Goal: Ask a question: Seek information or help from site administrators or community

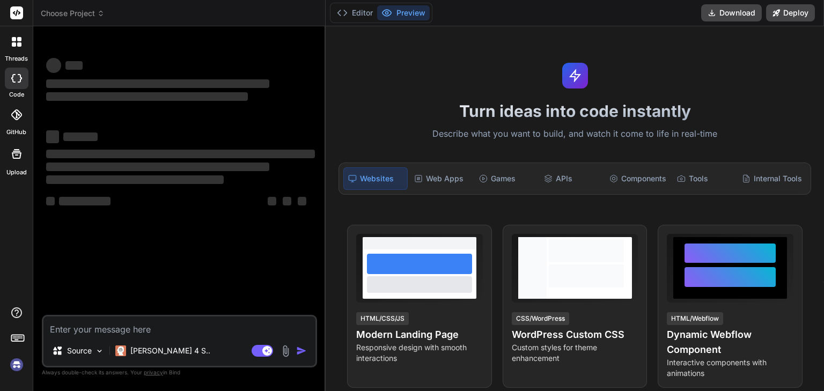
type textarea "x"
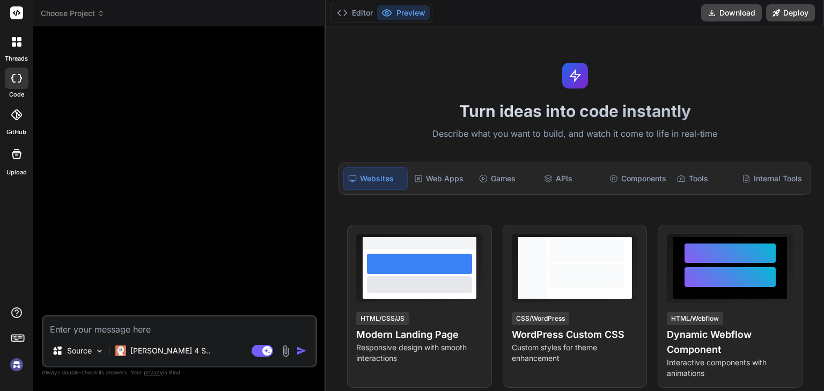
type textarea "x"
click at [136, 320] on textarea at bounding box center [179, 326] width 272 height 19
type textarea "Expected Results: The password field should get displayed in Asterisk by defaul…"
type textarea "x"
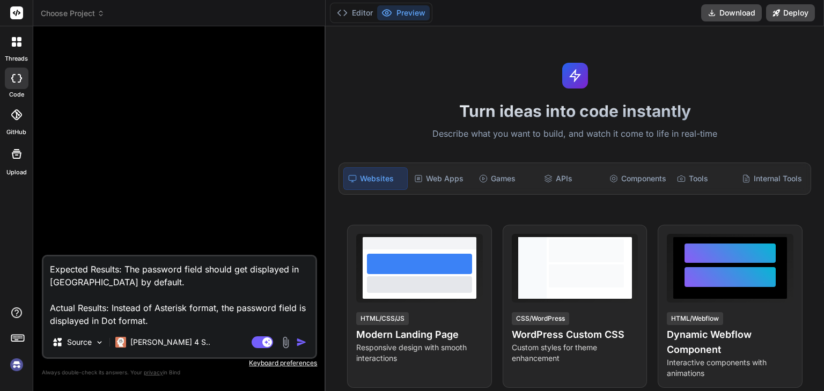
click at [159, 324] on textarea "Expected Results: The password field should get displayed in Asterisk by defaul…" at bounding box center [179, 291] width 272 height 71
click at [52, 267] on textarea "Expected Results: The password field should get displayed in Asterisk by defaul…" at bounding box center [179, 291] width 272 height 71
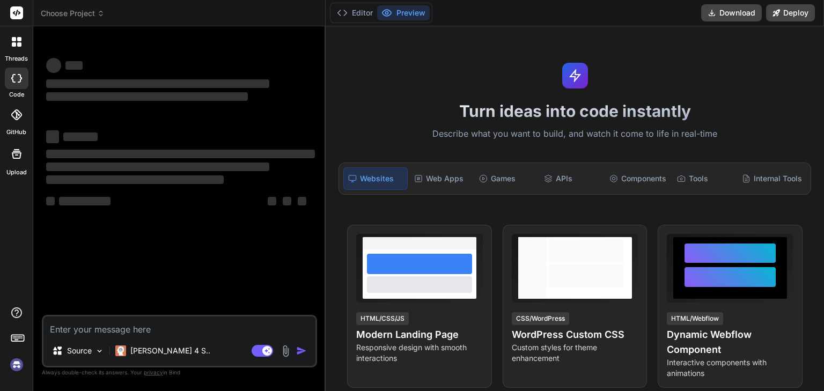
type textarea "x"
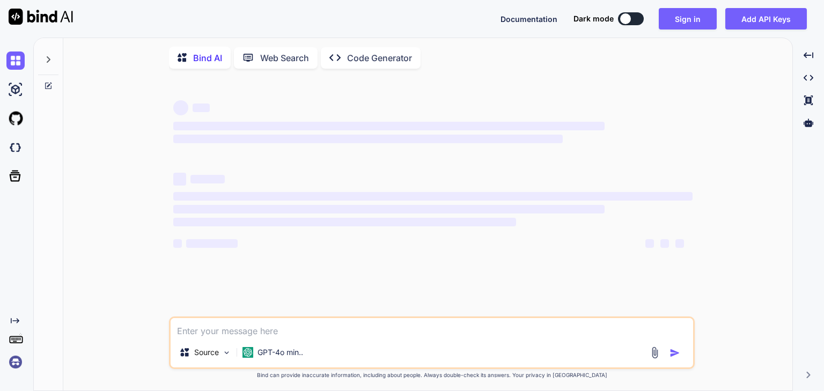
type textarea "x"
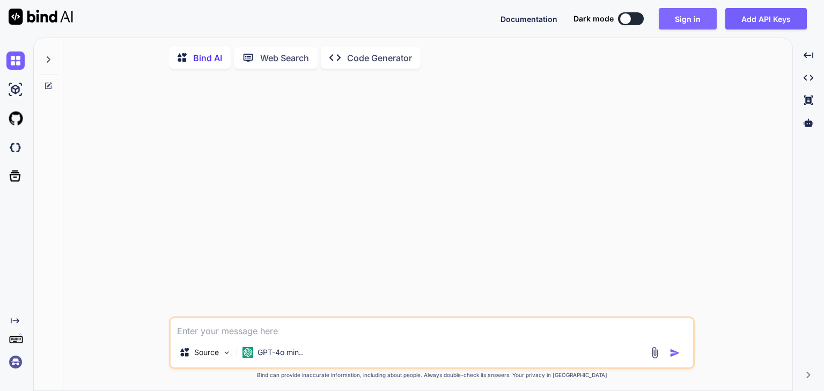
click at [687, 21] on button "Sign in" at bounding box center [688, 18] width 58 height 21
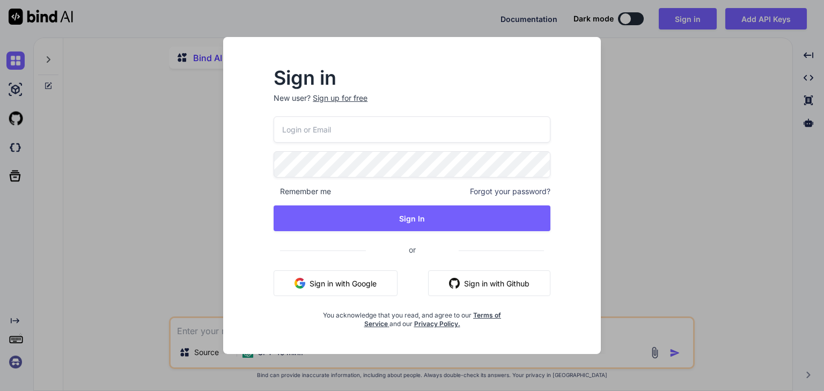
click at [393, 137] on input "email" at bounding box center [412, 129] width 277 height 26
type input "[EMAIL_ADDRESS][DOMAIN_NAME]"
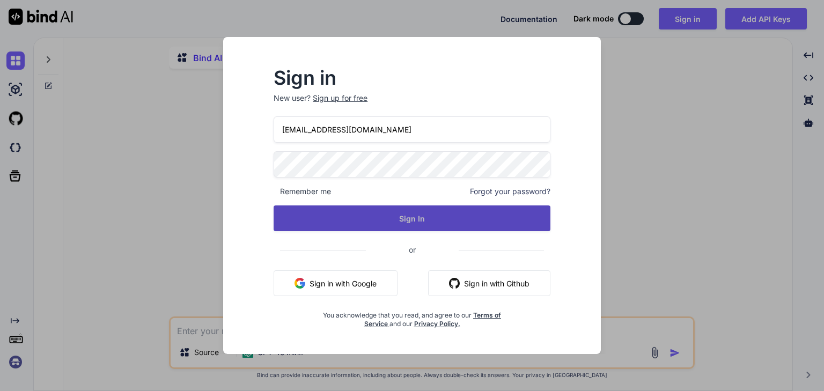
click at [395, 216] on button "Sign In" at bounding box center [412, 218] width 277 height 26
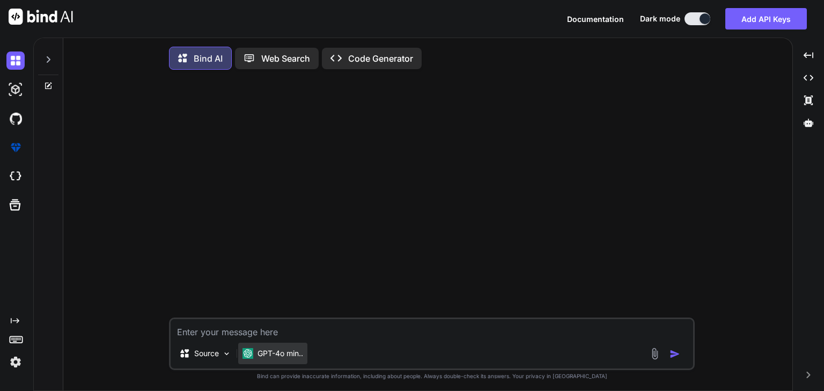
click at [247, 345] on div "GPT-4o min.." at bounding box center [272, 353] width 69 height 21
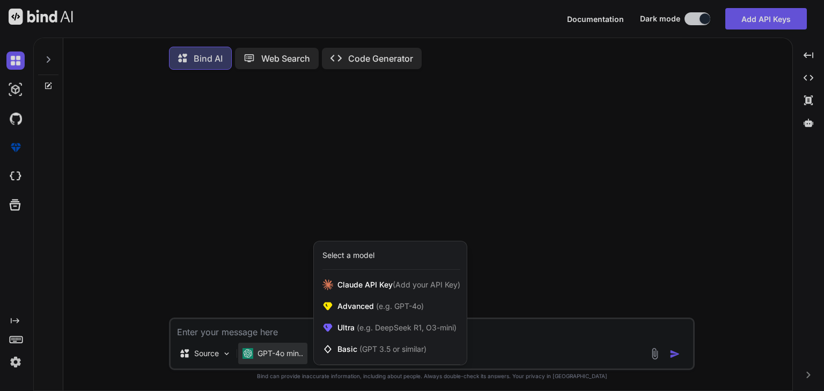
click at [253, 333] on div at bounding box center [412, 195] width 824 height 391
type textarea "x"
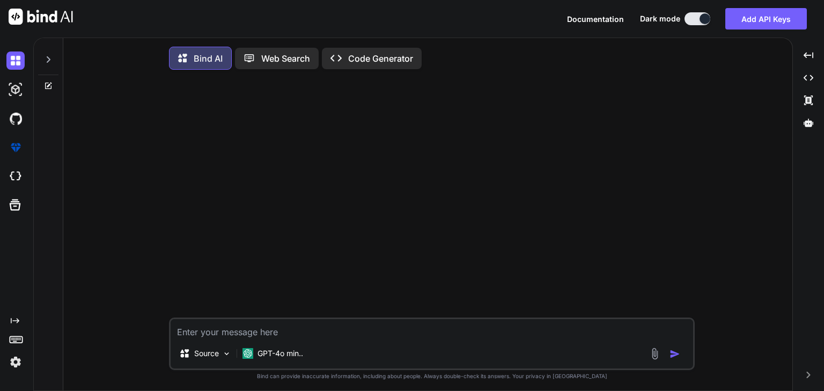
click at [253, 333] on textarea at bounding box center [432, 328] width 523 height 19
paste textarea "Expected Results: The password field should get displayed in Asterisk by defaul…"
type textarea "Expected Results: The password field should get displayed in Asterisk by defaul…"
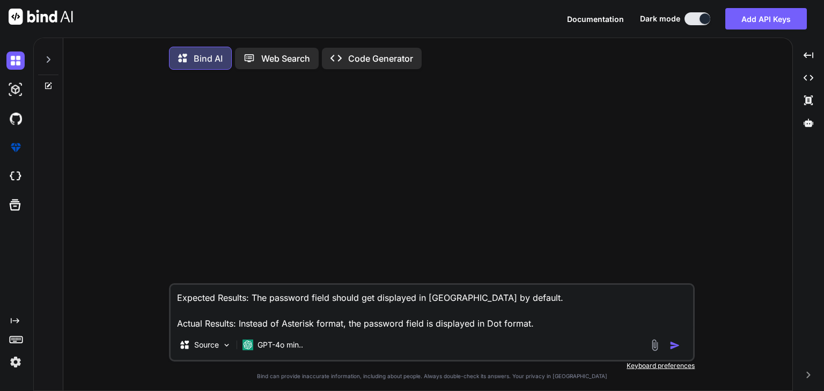
type textarea "x"
type textarea "Expected Results: The password field should get displayed in Asterisk by defaul…"
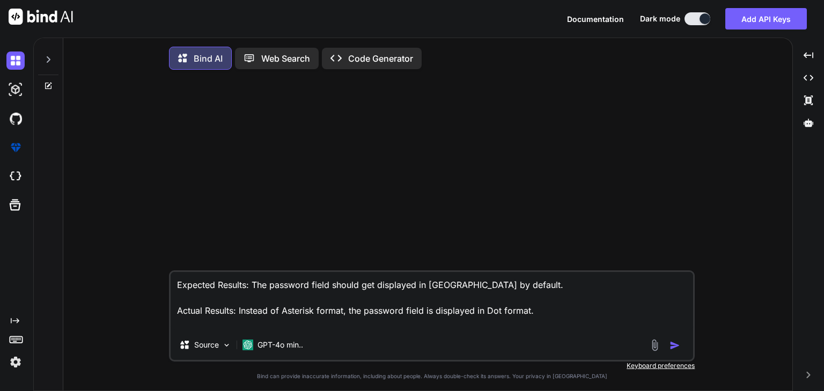
type textarea "x"
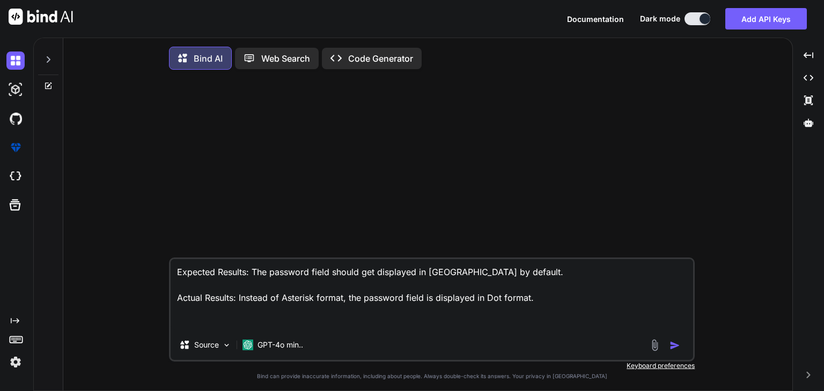
type textarea "Expected Results: The password field should get displayed in Asterisk by defaul…"
type textarea "x"
type textarea "Expected Results: The password field should get displayed in Asterisk by defaul…"
type textarea "x"
type textarea "Expected Results: The password field should get displayed in Asterisk by defaul…"
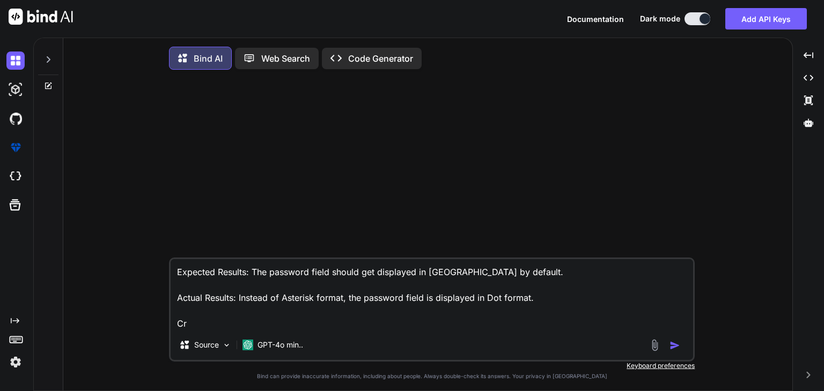
type textarea "x"
type textarea "Expected Results: The password field should get displayed in Asterisk by defaul…"
type textarea "x"
type textarea "Expected Results: The password field should get displayed in Asterisk by defaul…"
type textarea "x"
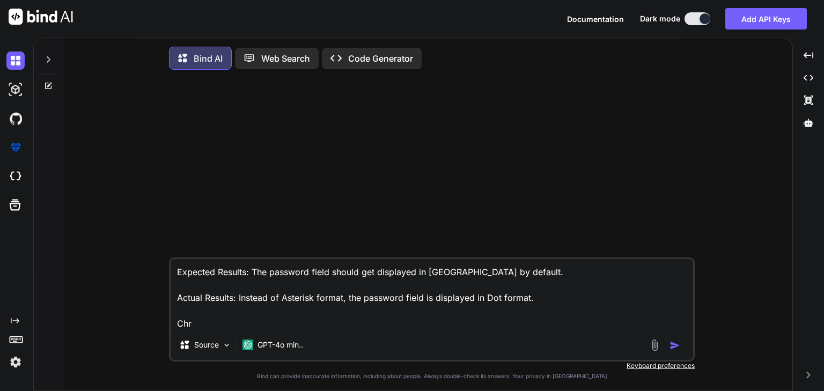
type textarea "Expected Results: The password field should get displayed in Asterisk by defaul…"
type textarea "x"
type textarea "Expected Results: The password field should get displayed in Asterisk by defaul…"
type textarea "x"
type textarea "Expected Results: The password field should get displayed in Asterisk by defaul…"
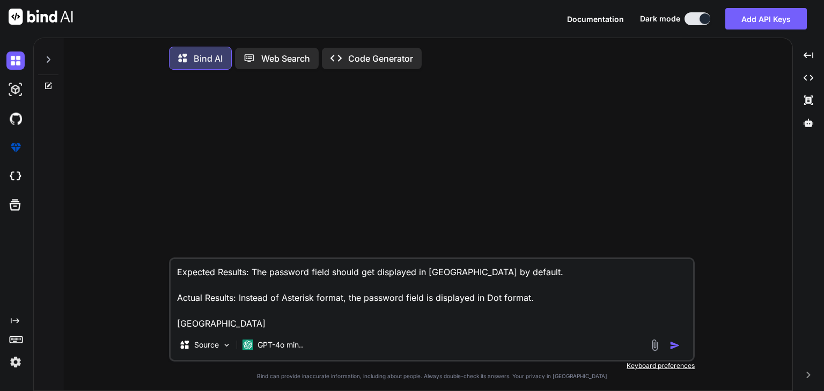
type textarea "x"
type textarea "Expected Results: The password field should get displayed in Asterisk by defaul…"
type textarea "x"
type textarea "Expected Results: The password field should get displayed in Asterisk by defaul…"
type textarea "x"
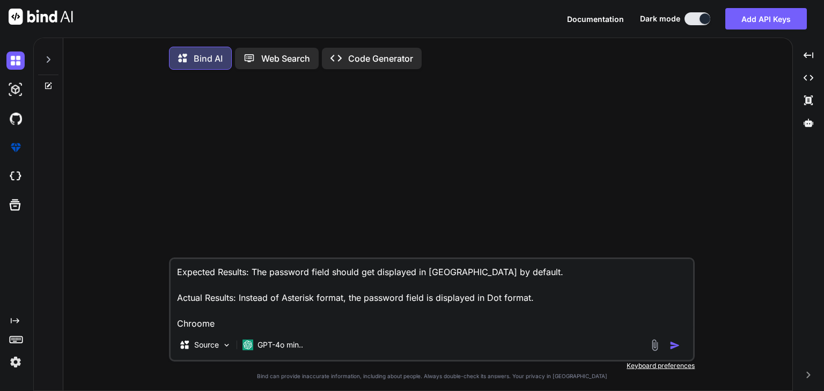
type textarea "Expected Results: The password field should get displayed in Asterisk by defaul…"
type textarea "x"
type textarea "Expected Results: The password field should get displayed in Asterisk by defaul…"
type textarea "x"
type textarea "Expected Results: The password field should get displayed in Asterisk by defaul…"
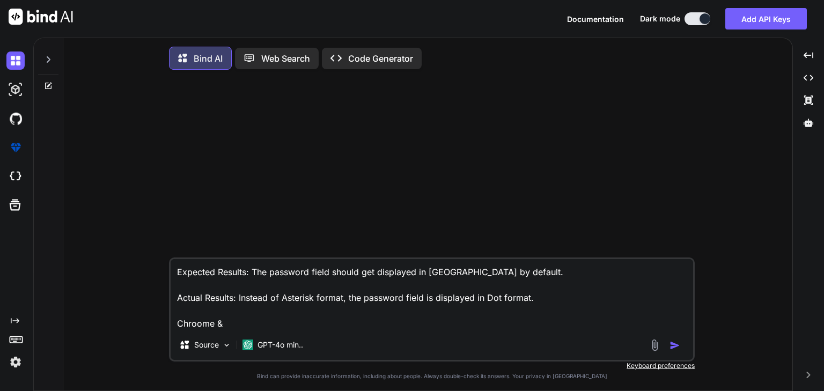
type textarea "x"
type textarea "Expected Results: The password field should get displayed in Asterisk by defaul…"
type textarea "x"
type textarea "Expected Results: The password field should get displayed in Asterisk by defaul…"
type textarea "x"
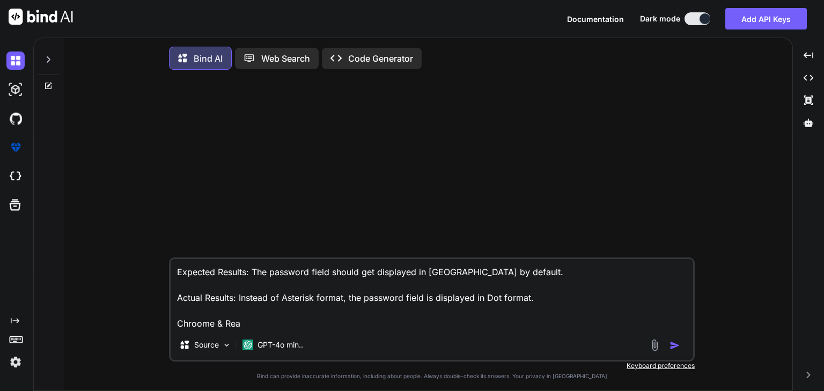
type textarea "Expected Results: The password field should get displayed in Asterisk by defaul…"
type textarea "x"
type textarea "Expected Results: The password field should get displayed in Asterisk by defaul…"
type textarea "x"
type textarea "Expected Results: The password field should get displayed in Asterisk by defaul…"
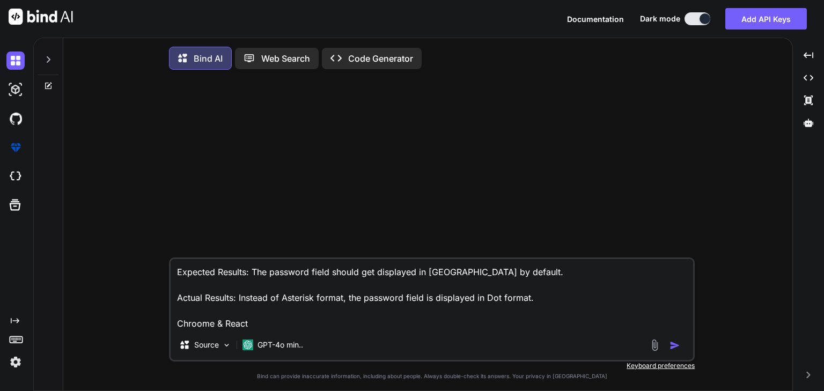
type textarea "x"
type textarea "Expected Results: The password field should get displayed in Asterisk by defaul…"
type textarea "x"
type textarea "Expected Results: The password field should get displayed in Asterisk by defaul…"
type textarea "x"
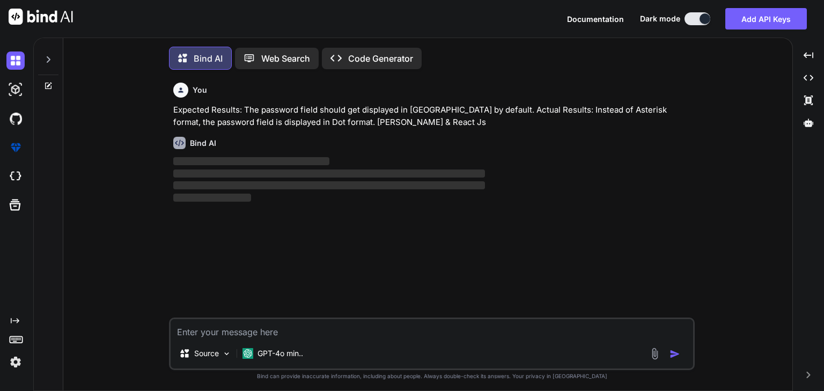
scroll to position [4, 0]
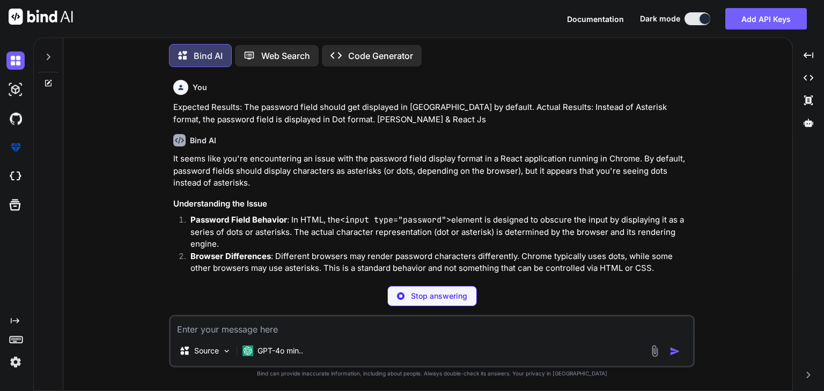
type textarea "x"
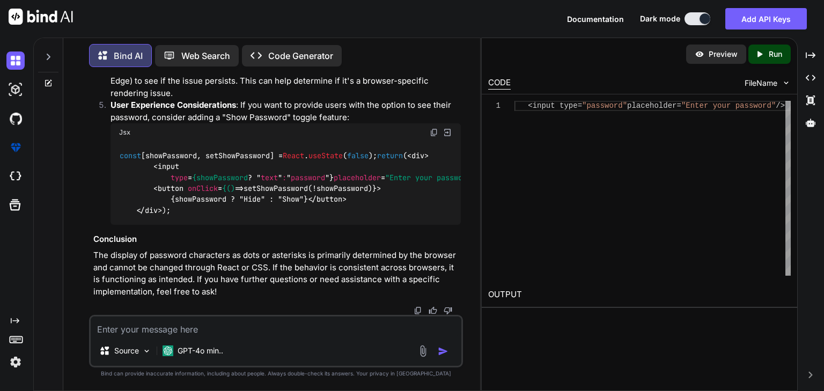
scroll to position [560, 0]
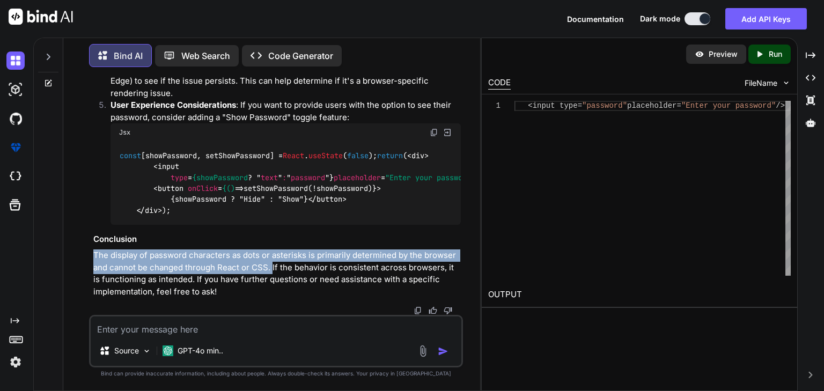
drag, startPoint x: 271, startPoint y: 268, endPoint x: 92, endPoint y: 255, distance: 179.1
click at [92, 255] on div "You Expected Results: The password field should get displayed in Asterisk by de…" at bounding box center [277, 195] width 372 height 239
copy p "The display of password characters as dots or asterisks is primarily determined…"
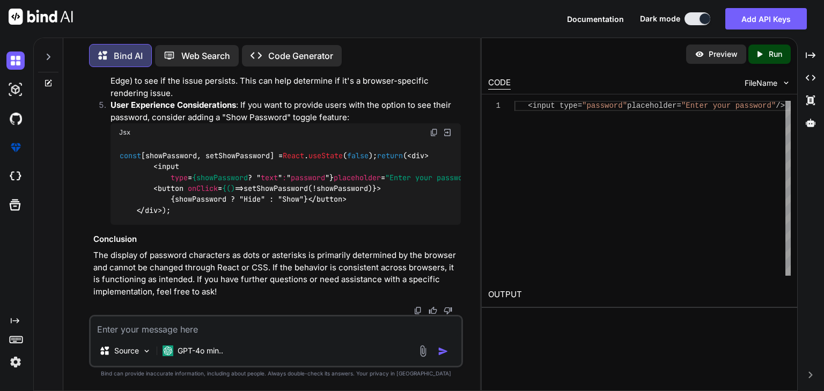
click at [286, 324] on textarea at bounding box center [276, 326] width 371 height 19
paste textarea "<OTPInput inputStyle="otpInput" value={otp} onChange={(val) => { onOTPChange(va…"
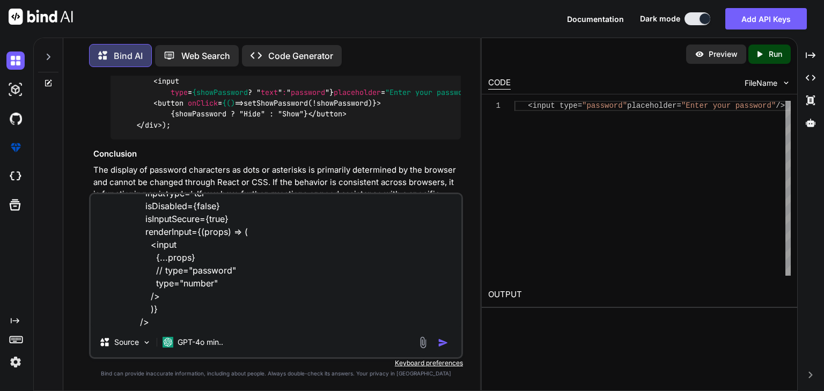
scroll to position [0, 0]
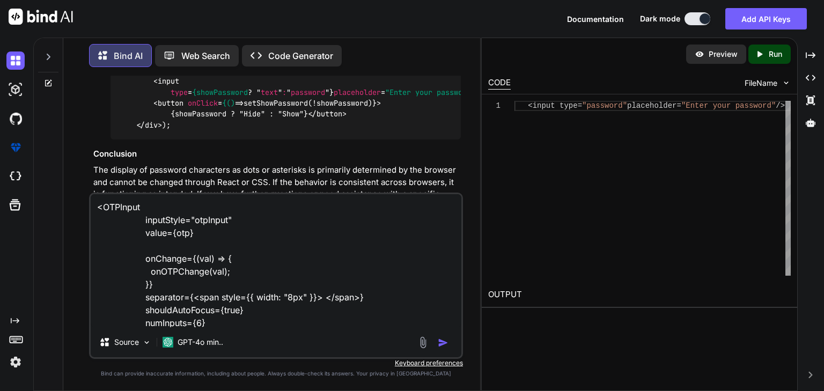
click at [95, 207] on textarea "<OTPInput inputStyle="otpInput" value={otp} onChange={(val) => { onOTPChange(va…" at bounding box center [276, 260] width 371 height 133
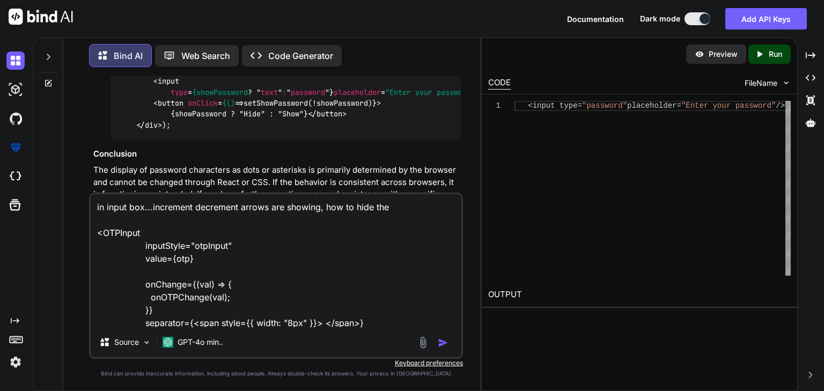
type textarea "in input box...increment decrement arrows are showing, how to hide them <OTPInp…"
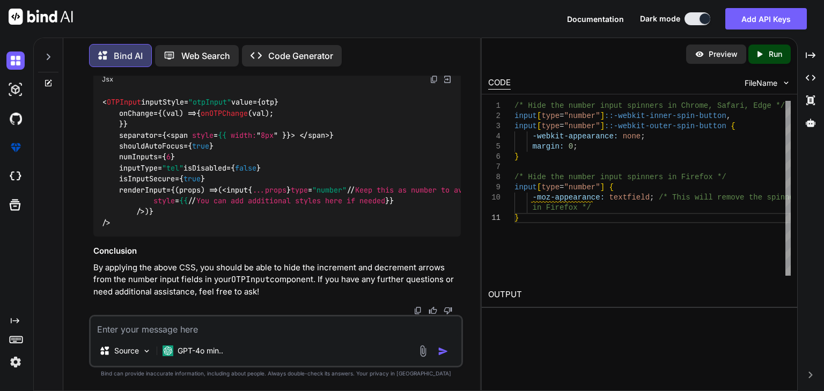
scroll to position [1219, 0]
click at [132, 98] on span "OTPInput" at bounding box center [124, 103] width 34 height 10
copy span "OTPInput"
